Goal: Task Accomplishment & Management: Manage account settings

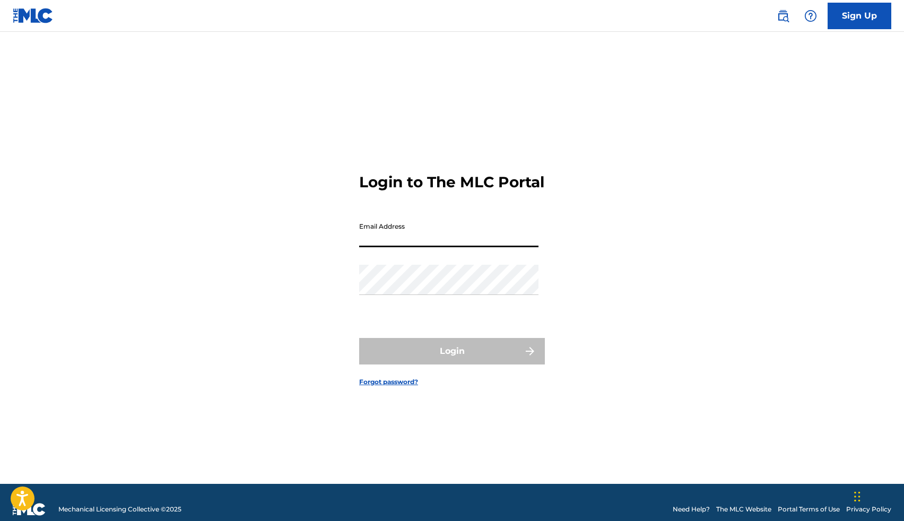
click at [382, 238] on input "Email Address" at bounding box center [448, 232] width 179 height 30
type input "[EMAIL_ADDRESS][DOMAIN_NAME]"
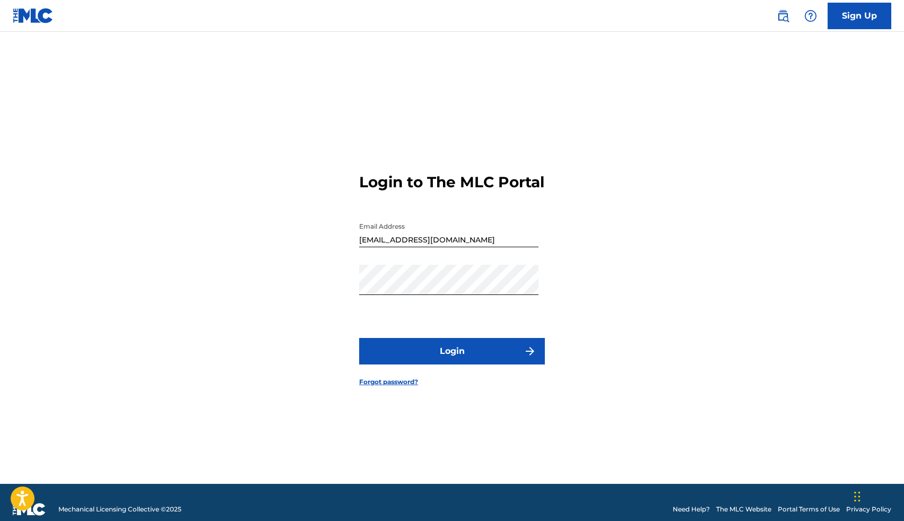
click at [461, 362] on button "Login" at bounding box center [452, 351] width 186 height 27
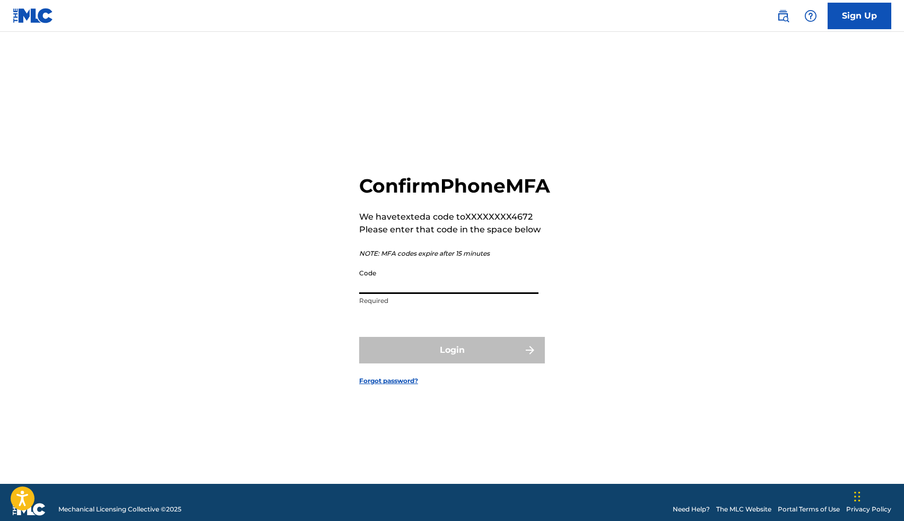
click at [437, 294] on input "Code" at bounding box center [448, 279] width 179 height 30
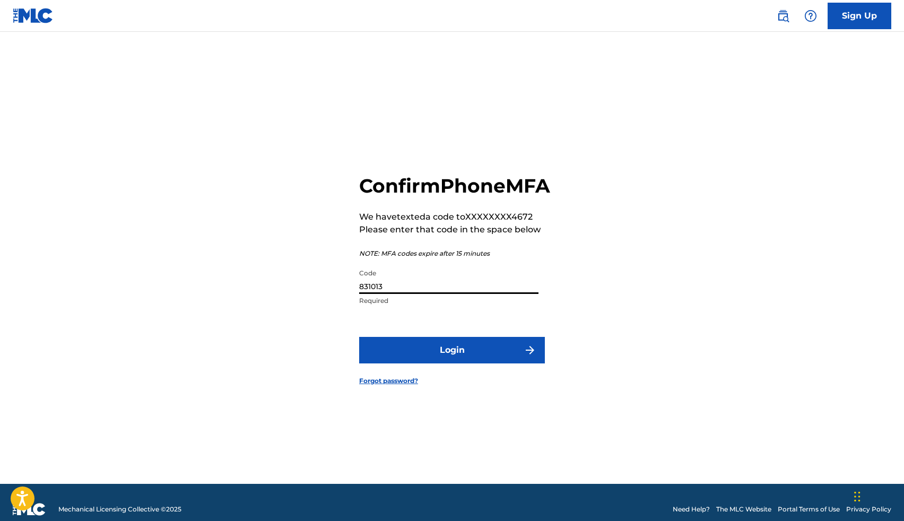
type input "831013"
click at [458, 363] on button "Login" at bounding box center [452, 350] width 186 height 27
